Goal: Book appointment/travel/reservation

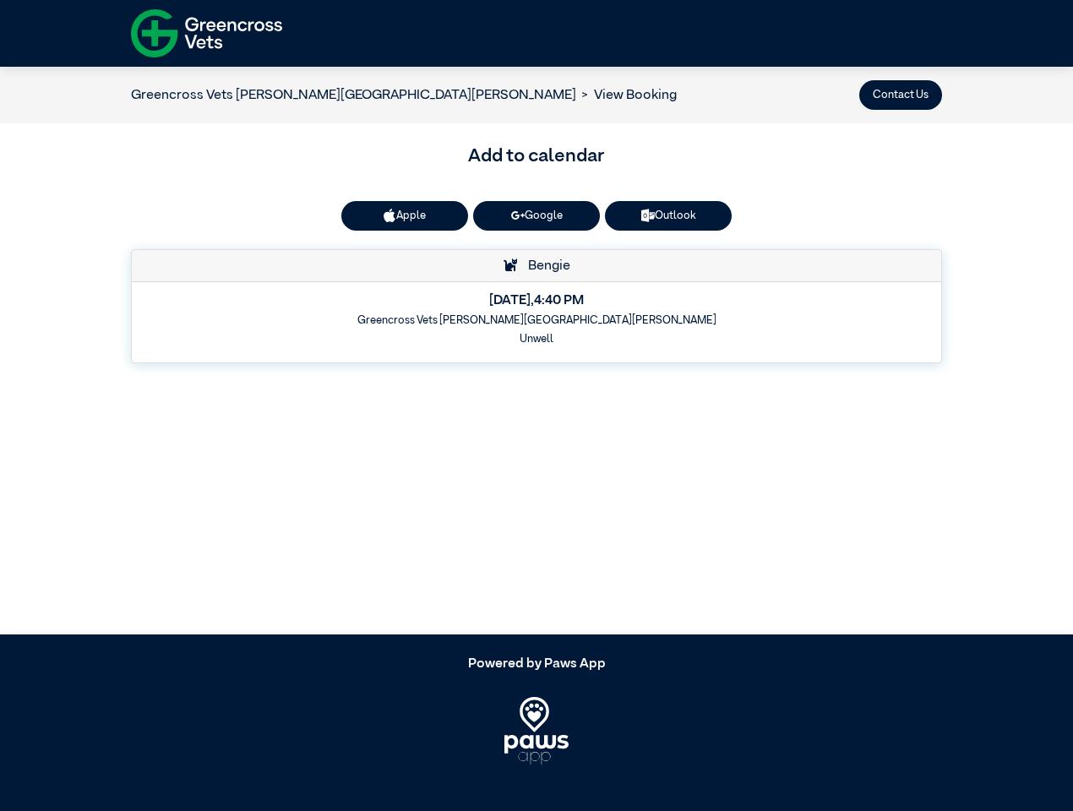
click at [900, 95] on button "Contact Us" at bounding box center [900, 95] width 83 height 30
click at [405, 215] on button "Apple" at bounding box center [404, 216] width 127 height 30
